Goal: Information Seeking & Learning: Learn about a topic

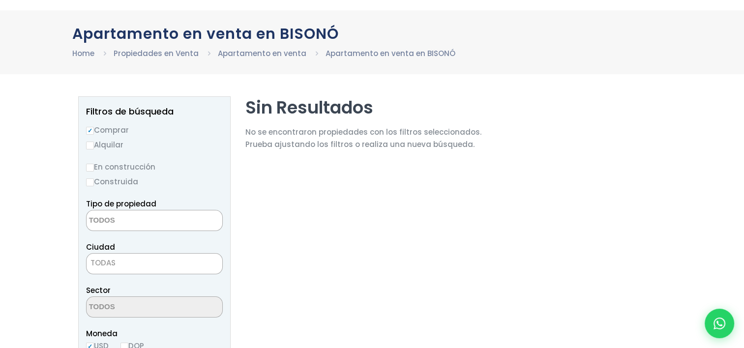
scroll to position [59, 0]
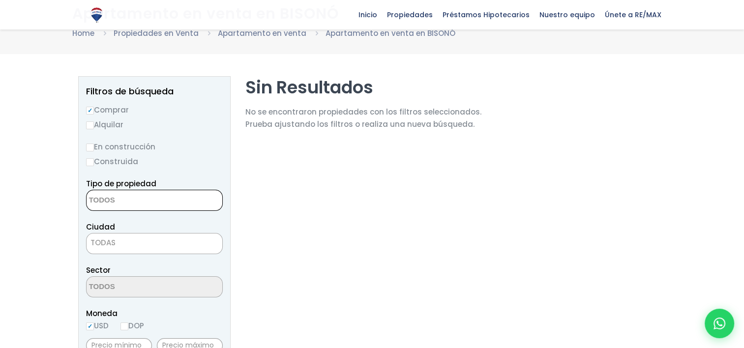
click at [144, 197] on textarea "Search" at bounding box center [134, 200] width 95 height 21
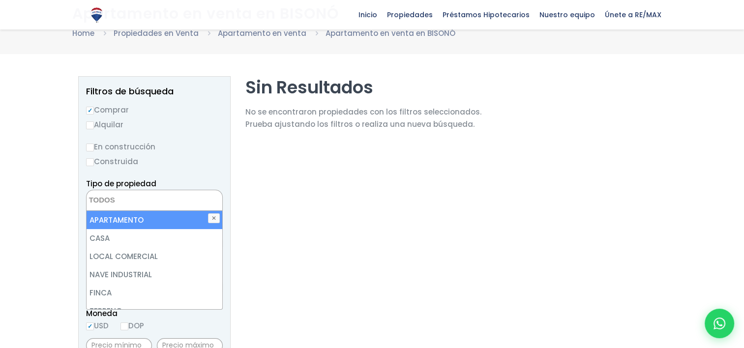
click at [141, 219] on li "APARTAMENTO" at bounding box center [155, 220] width 136 height 18
select select "apartment"
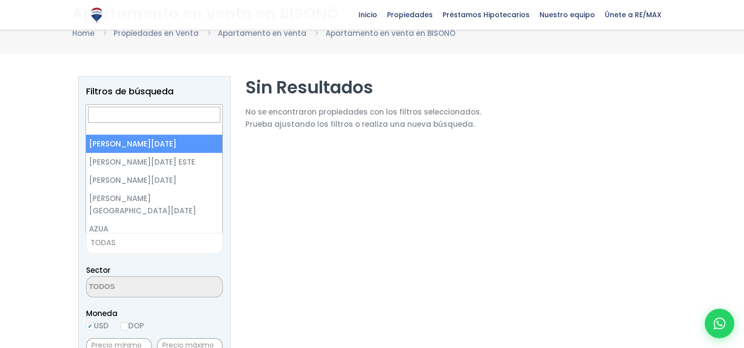
click at [128, 247] on span "TODAS" at bounding box center [155, 243] width 136 height 14
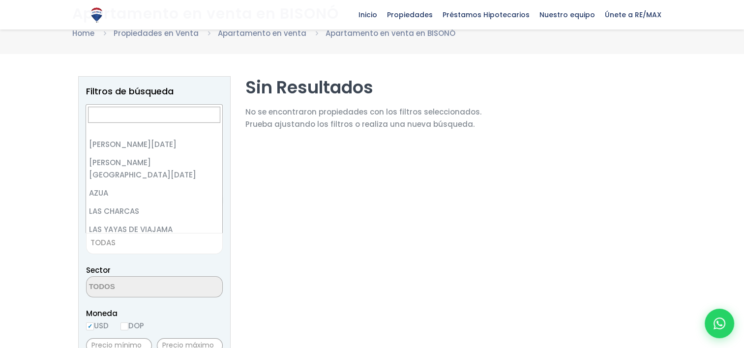
scroll to position [0, 0]
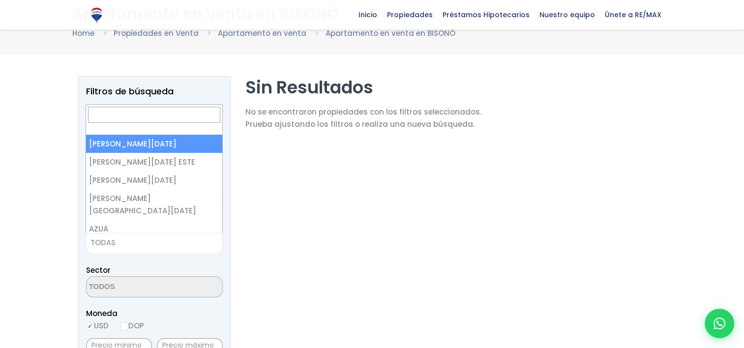
select select "1"
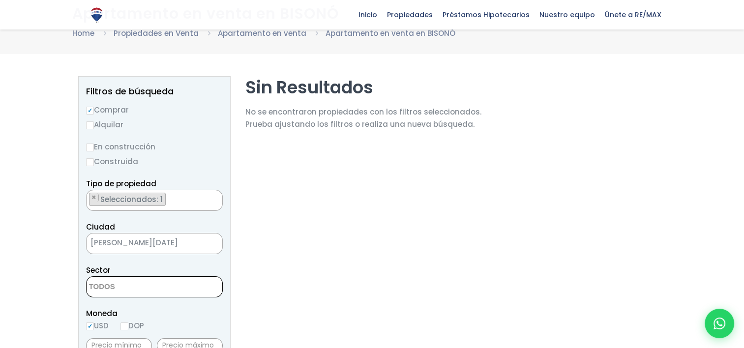
click at [167, 288] on textarea "Search" at bounding box center [134, 287] width 95 height 21
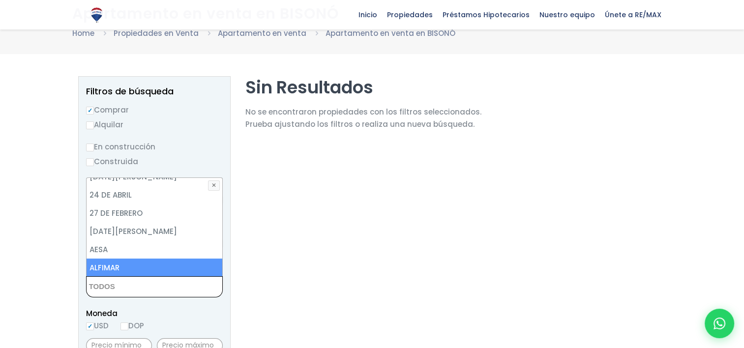
scroll to position [29, 0]
select select "19"
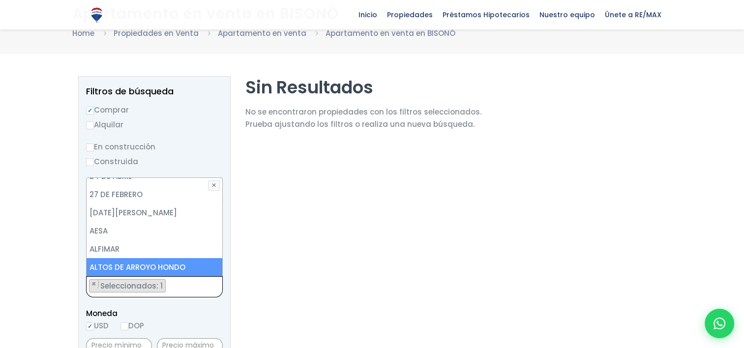
scroll to position [68, 0]
click at [218, 310] on span "Moneda" at bounding box center [154, 313] width 137 height 12
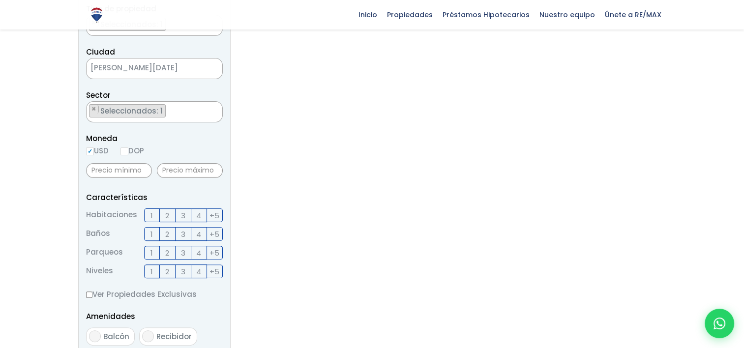
scroll to position [236, 0]
click at [184, 213] on span "3" at bounding box center [183, 214] width 4 height 12
click at [0, 0] on input "3" at bounding box center [0, 0] width 0 height 0
click at [171, 232] on label "2" at bounding box center [168, 232] width 16 height 14
click at [0, 0] on input "2" at bounding box center [0, 0] width 0 height 0
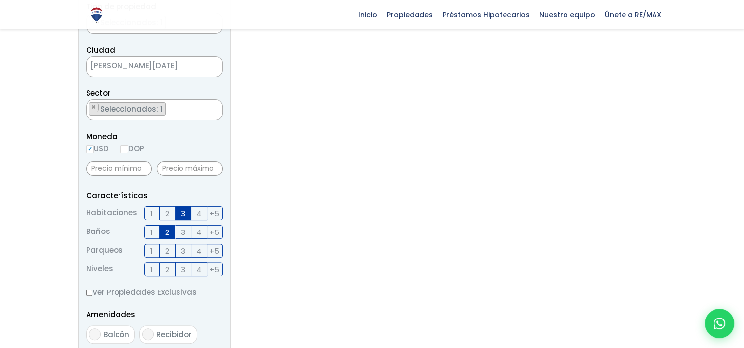
click at [155, 251] on label "1" at bounding box center [152, 251] width 16 height 14
click at [0, 0] on input "1" at bounding box center [0, 0] width 0 height 0
click at [152, 269] on span "1" at bounding box center [151, 270] width 2 height 12
click at [0, 0] on input "1" at bounding box center [0, 0] width 0 height 0
click at [165, 271] on label "2" at bounding box center [168, 270] width 16 height 14
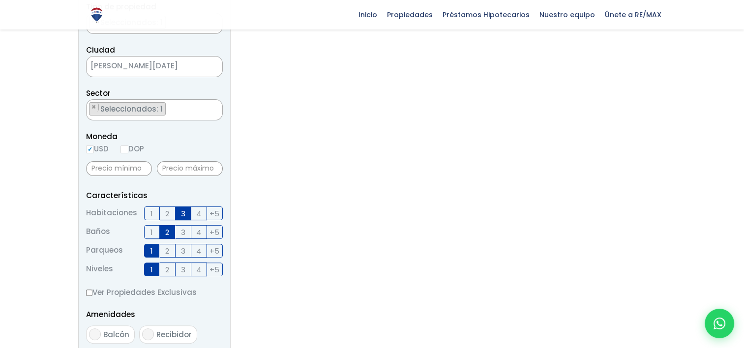
click at [0, 0] on input "2" at bounding box center [0, 0] width 0 height 0
click at [184, 272] on span "3" at bounding box center [183, 270] width 4 height 12
click at [0, 0] on input "3" at bounding box center [0, 0] width 0 height 0
click at [115, 332] on span "Balcón" at bounding box center [116, 335] width 26 height 10
click at [101, 332] on input "Balcón" at bounding box center [95, 335] width 12 height 12
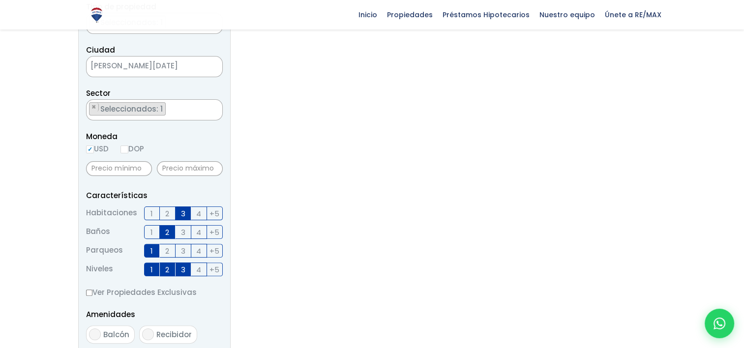
checkbox input "true"
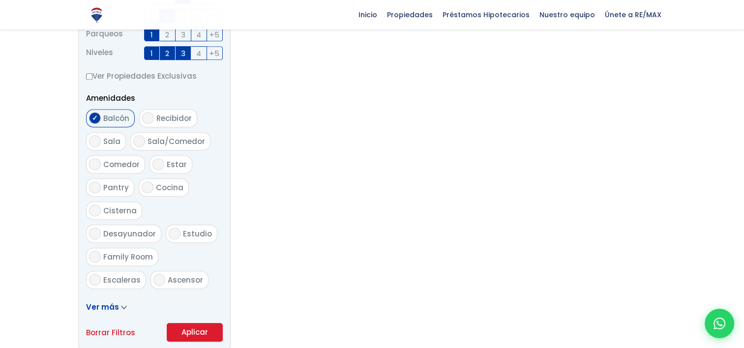
scroll to position [472, 0]
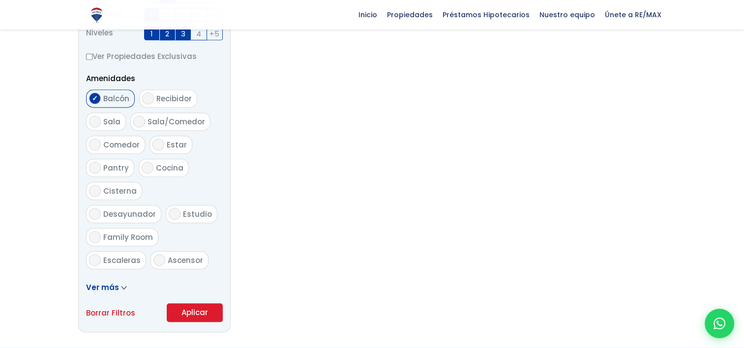
click at [197, 308] on button "Aplicar" at bounding box center [195, 312] width 56 height 19
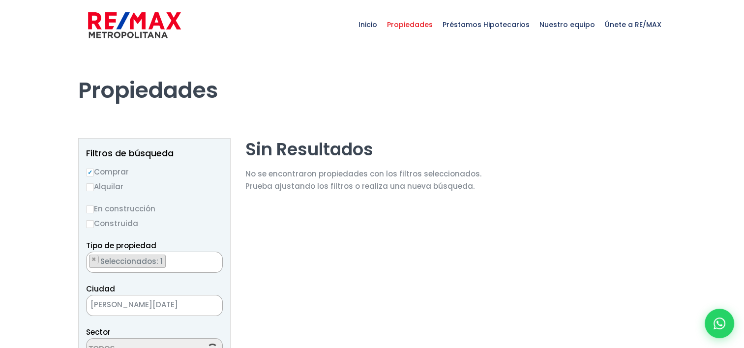
select select "19"
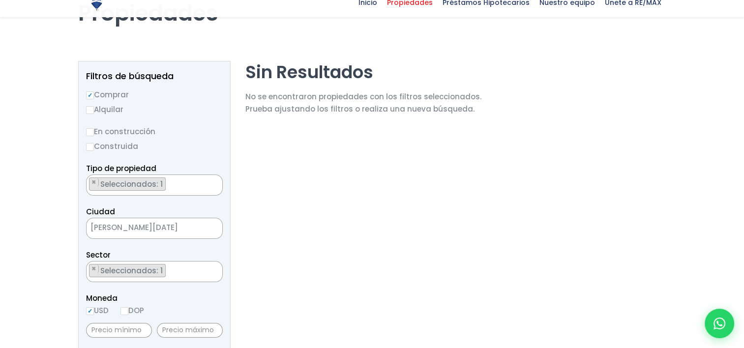
scroll to position [79, 0]
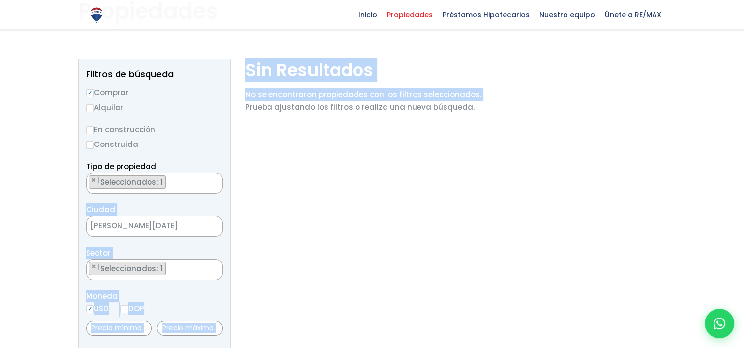
drag, startPoint x: 238, startPoint y: 238, endPoint x: 158, endPoint y: 184, distance: 96.0
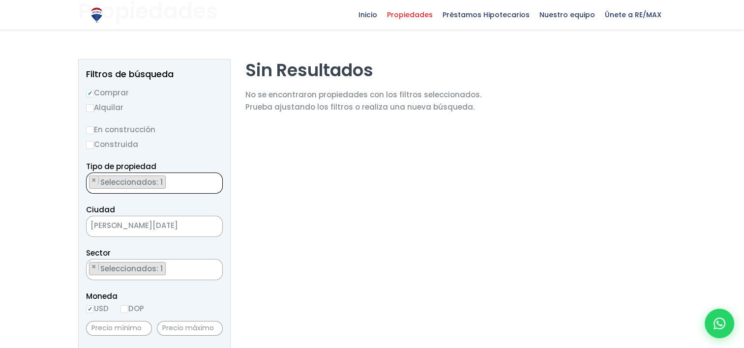
click at [158, 184] on span "Seleccionados: 1" at bounding box center [132, 182] width 66 height 10
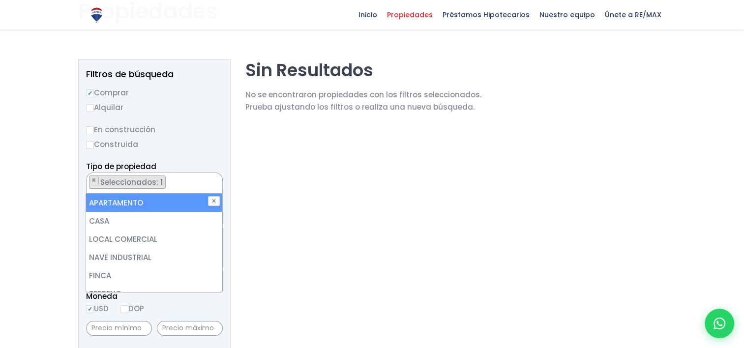
click at [153, 201] on li "APARTAMENTO" at bounding box center [154, 203] width 136 height 18
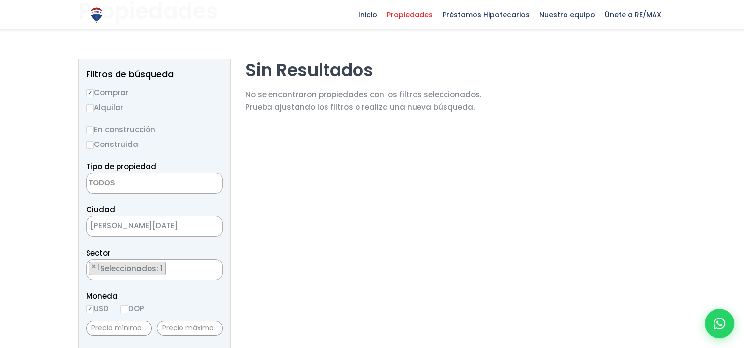
click at [173, 305] on div "Moneda USD DOP" at bounding box center [154, 303] width 137 height 27
click at [128, 179] on textarea "Search" at bounding box center [134, 183] width 95 height 21
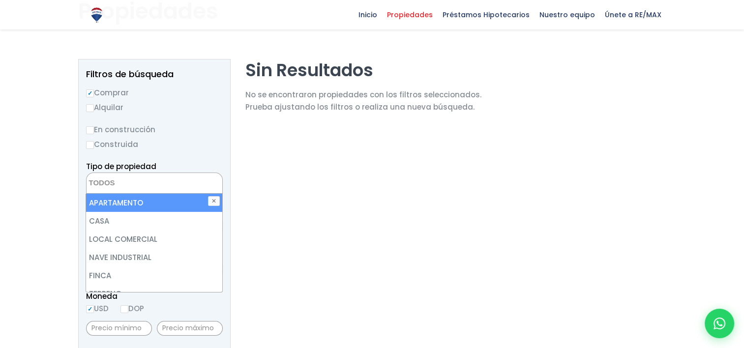
click at [130, 202] on li "APARTAMENTO" at bounding box center [154, 203] width 136 height 18
select select "apartment"
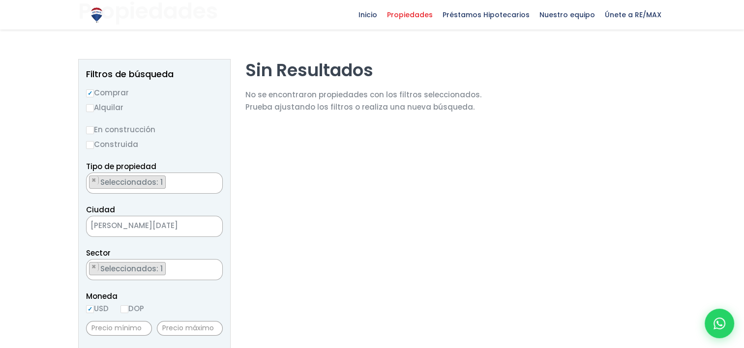
click at [218, 136] on div "En construcción Construida" at bounding box center [154, 136] width 137 height 27
click at [148, 270] on span "Seleccionados: 1" at bounding box center [132, 269] width 66 height 10
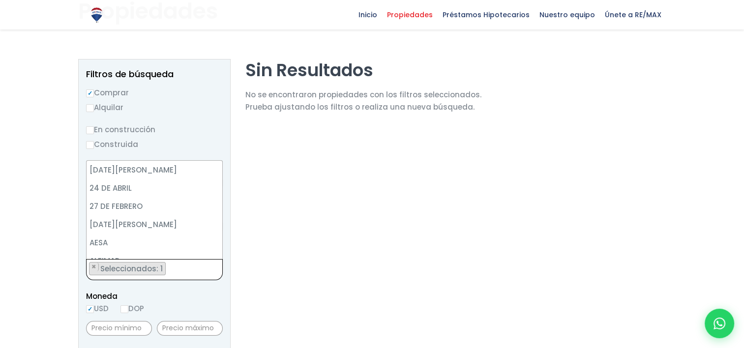
scroll to position [73, 0]
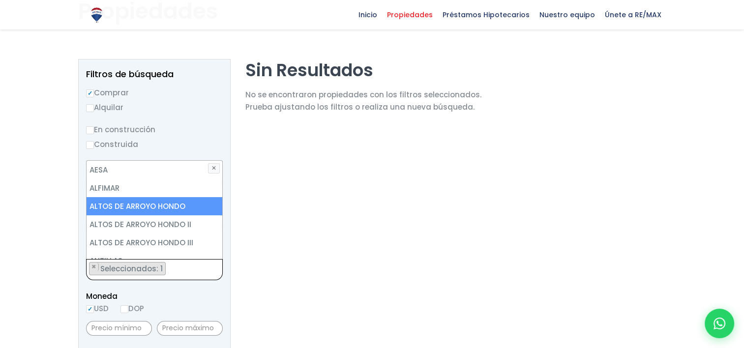
click at [161, 212] on li "ALTOS DE ARROYO HONDO" at bounding box center [155, 206] width 136 height 18
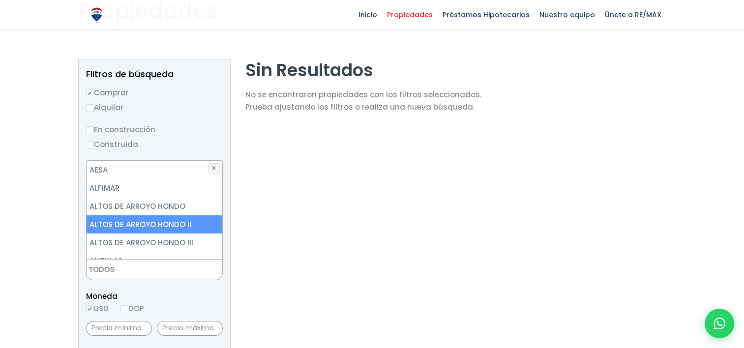
click at [155, 228] on li "ALTOS DE ARROYO HONDO II" at bounding box center [155, 224] width 136 height 18
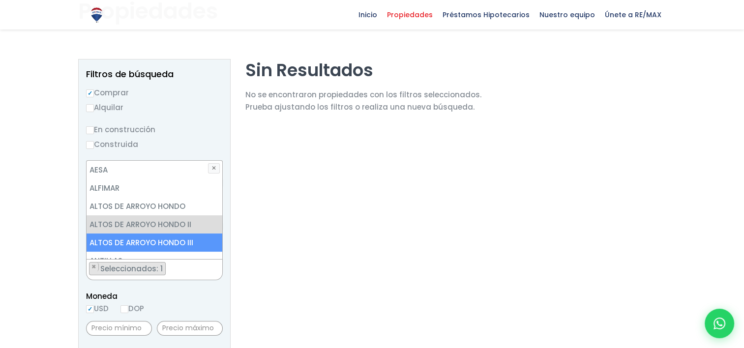
click at [155, 240] on li "ALTOS DE ARROYO HONDO III" at bounding box center [155, 243] width 136 height 18
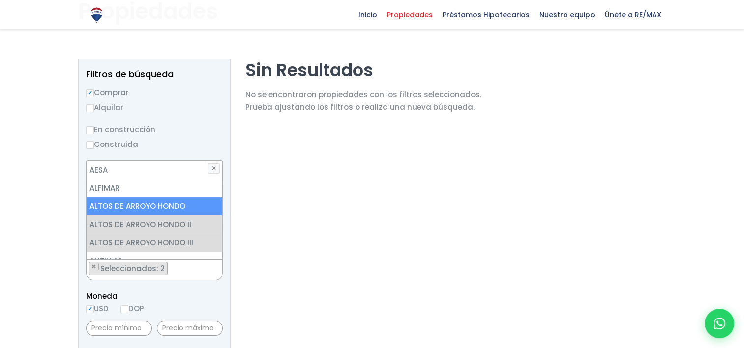
click at [165, 203] on li "ALTOS DE ARROYO HONDO" at bounding box center [155, 206] width 136 height 18
select select "19"
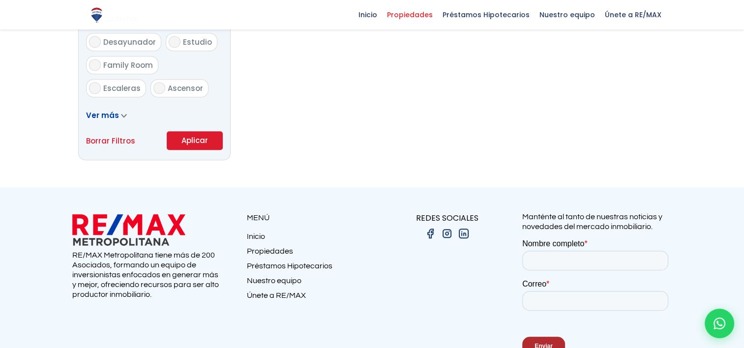
scroll to position [649, 0]
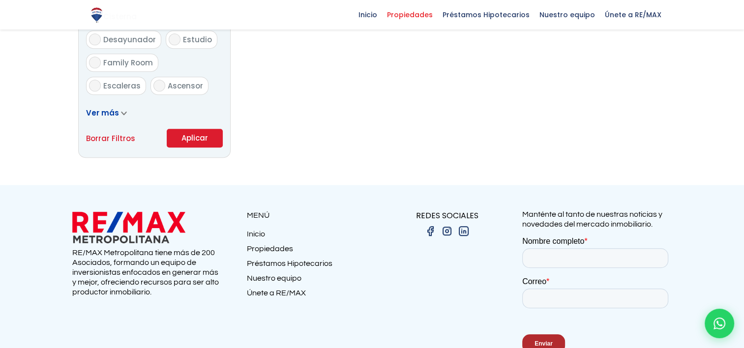
click at [185, 137] on button "Aplicar" at bounding box center [195, 138] width 56 height 19
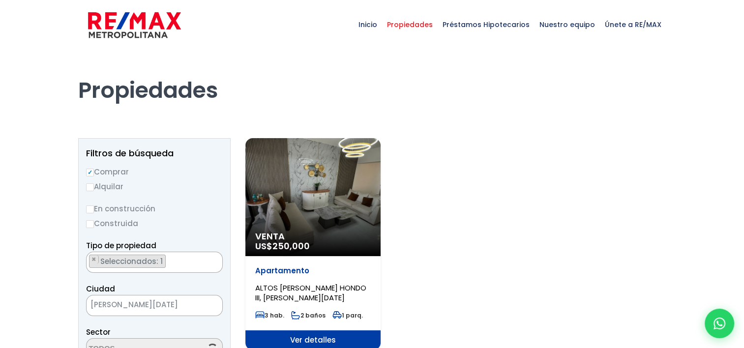
select select "19"
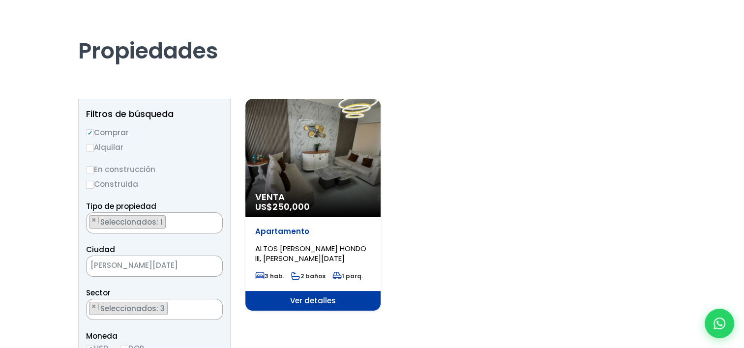
scroll to position [59, 0]
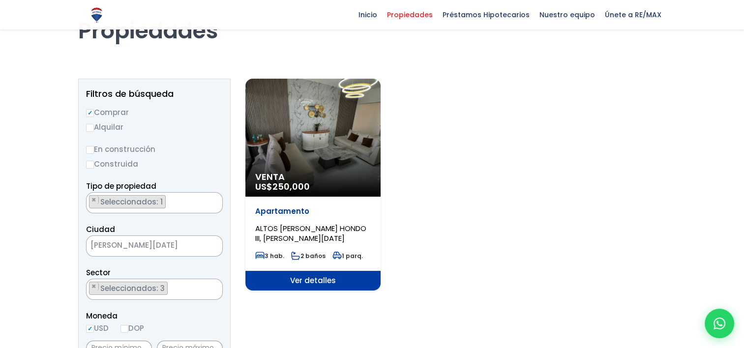
click at [303, 241] on span "ALTOS [PERSON_NAME] HONDO III, [PERSON_NAME][DATE]" at bounding box center [310, 233] width 111 height 20
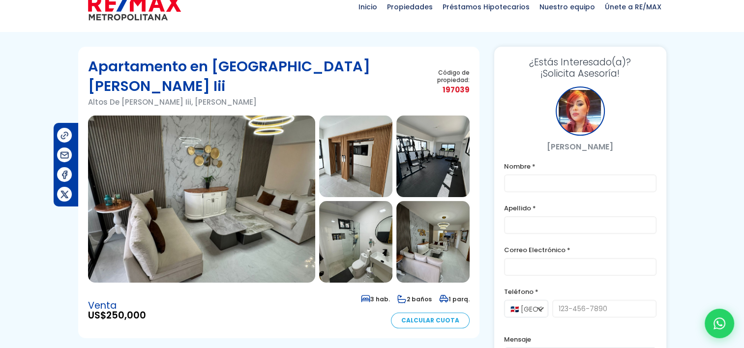
scroll to position [20, 0]
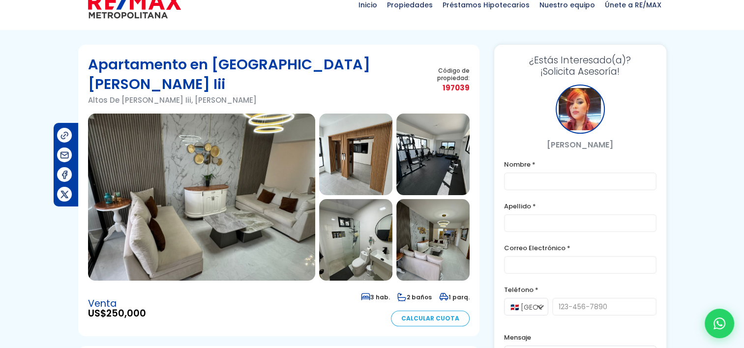
click at [350, 143] on img at bounding box center [355, 155] width 73 height 82
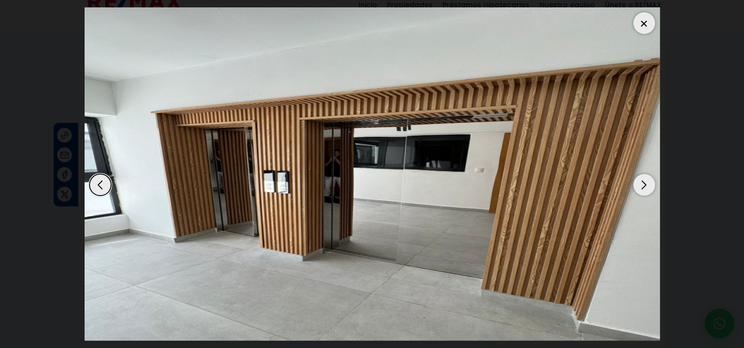
click at [641, 182] on div "Next slide" at bounding box center [644, 185] width 22 height 22
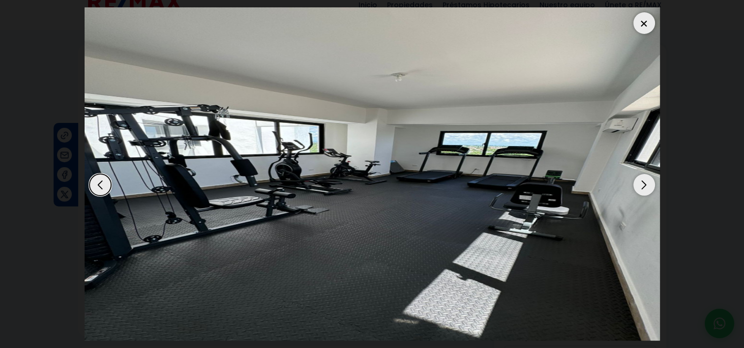
click at [641, 182] on div "Next slide" at bounding box center [644, 185] width 22 height 22
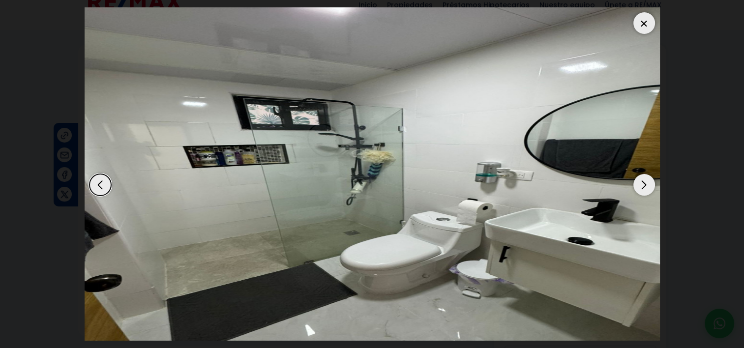
click at [641, 182] on div "Next slide" at bounding box center [644, 185] width 22 height 22
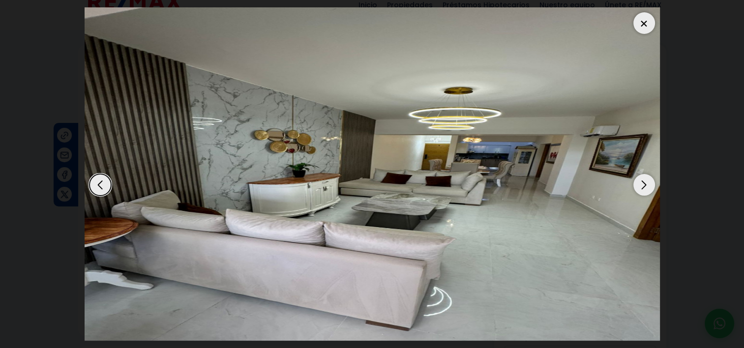
click at [641, 182] on div "Next slide" at bounding box center [644, 185] width 22 height 22
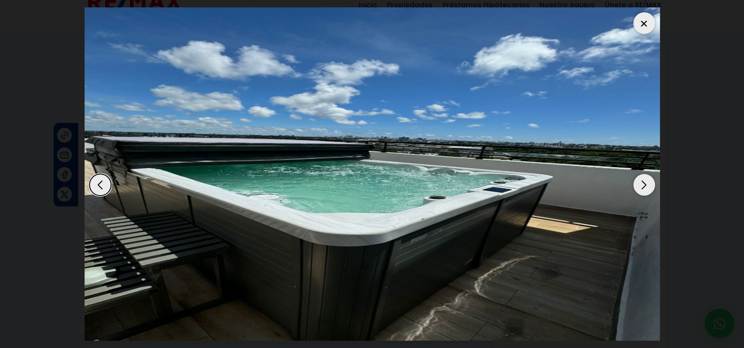
click at [641, 182] on div "Next slide" at bounding box center [644, 185] width 22 height 22
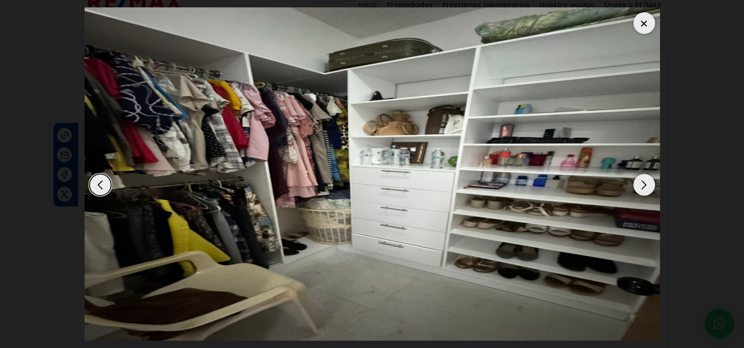
click at [641, 182] on div "Next slide" at bounding box center [644, 185] width 22 height 22
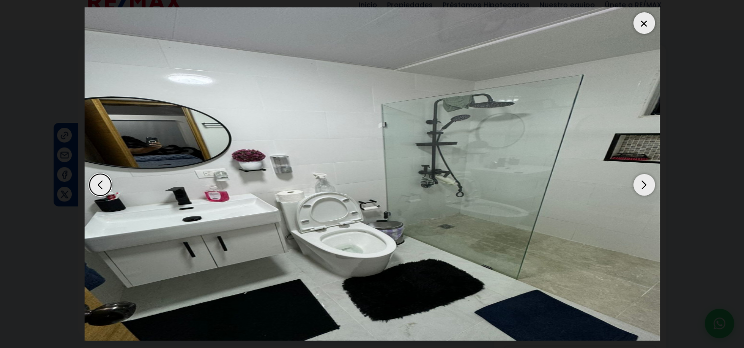
click at [641, 182] on div "Next slide" at bounding box center [644, 185] width 22 height 22
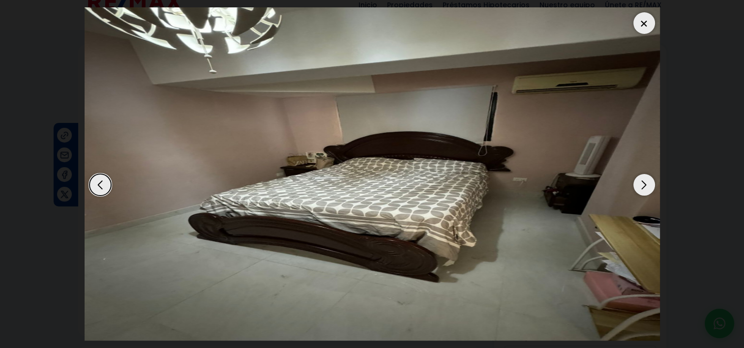
click at [641, 182] on div "Next slide" at bounding box center [644, 185] width 22 height 22
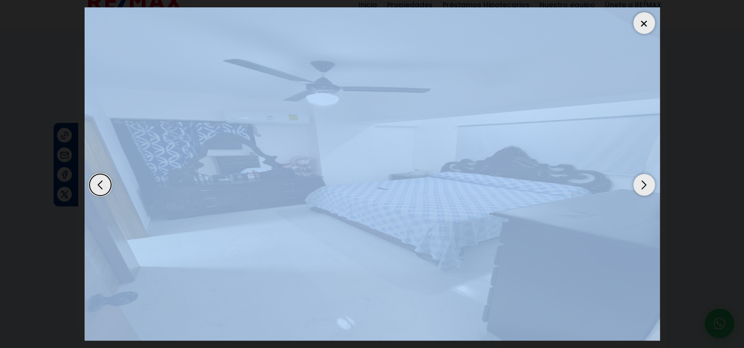
click at [641, 182] on div "Next slide" at bounding box center [644, 185] width 22 height 22
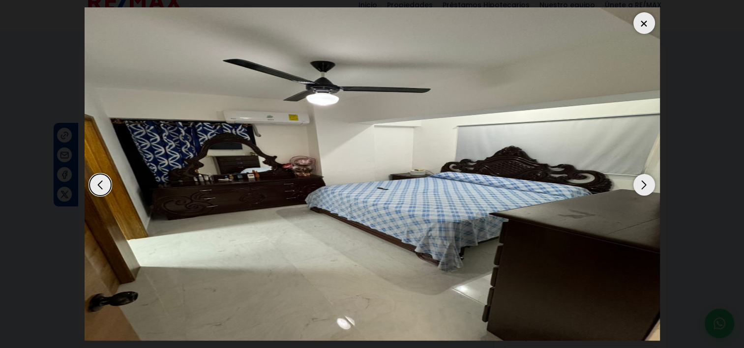
click at [641, 182] on div "Next slide" at bounding box center [644, 185] width 22 height 22
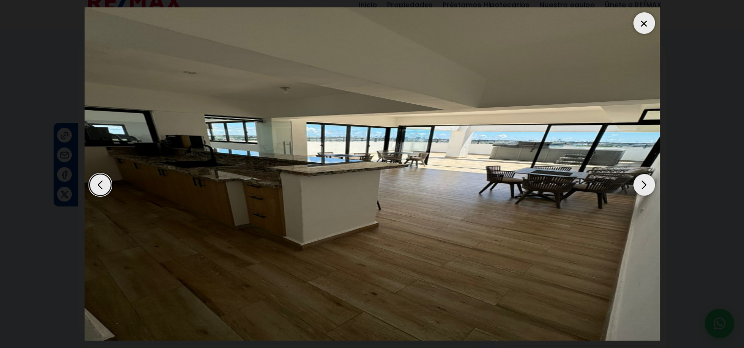
click at [641, 182] on div "Next slide" at bounding box center [644, 185] width 22 height 22
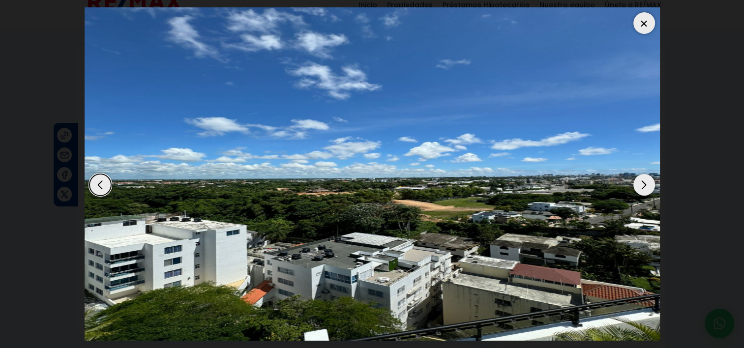
click at [641, 182] on div "Next slide" at bounding box center [644, 185] width 22 height 22
